Goal: Task Accomplishment & Management: Manage account settings

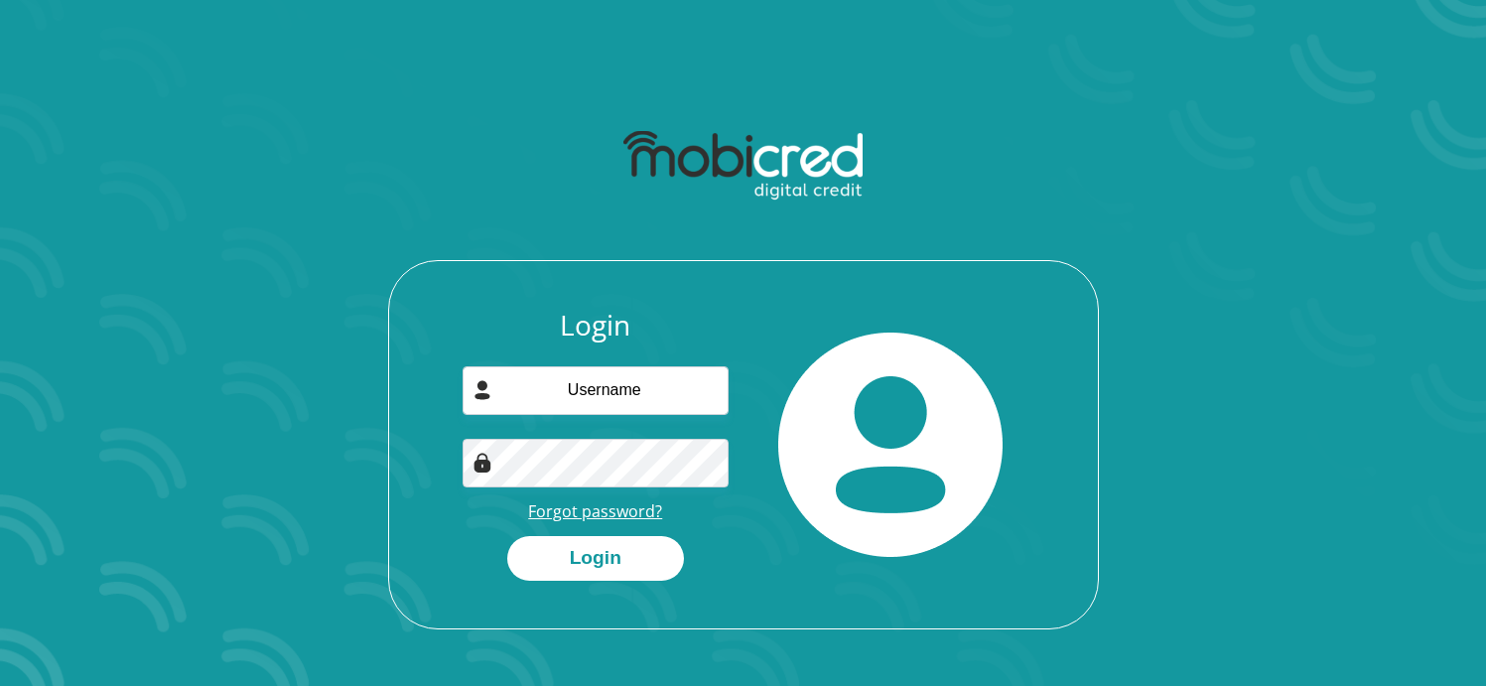
click at [630, 513] on link "Forgot password?" at bounding box center [595, 511] width 134 height 22
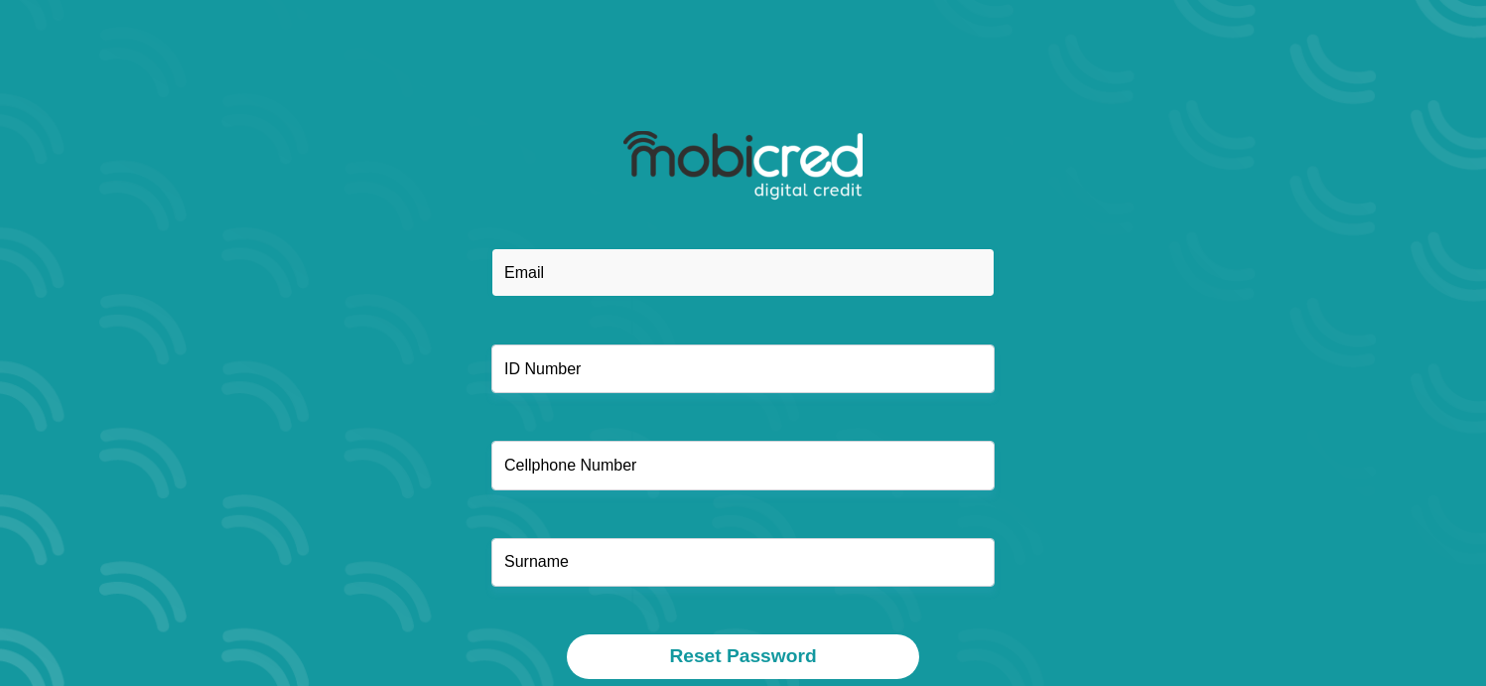
click at [647, 277] on input "email" at bounding box center [742, 272] width 503 height 49
type input "meroushaharichand108@gmail.com"
type input "0767376284"
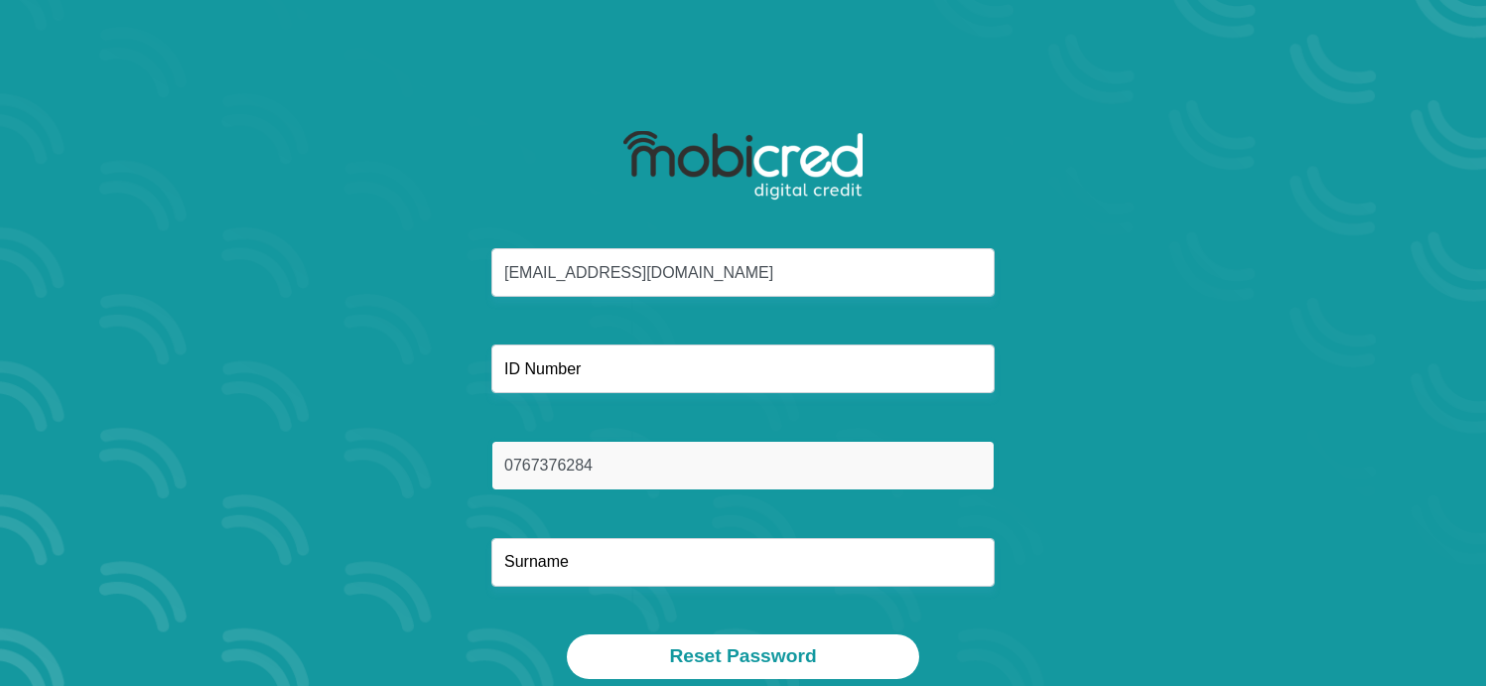
type input "HARICHAND"
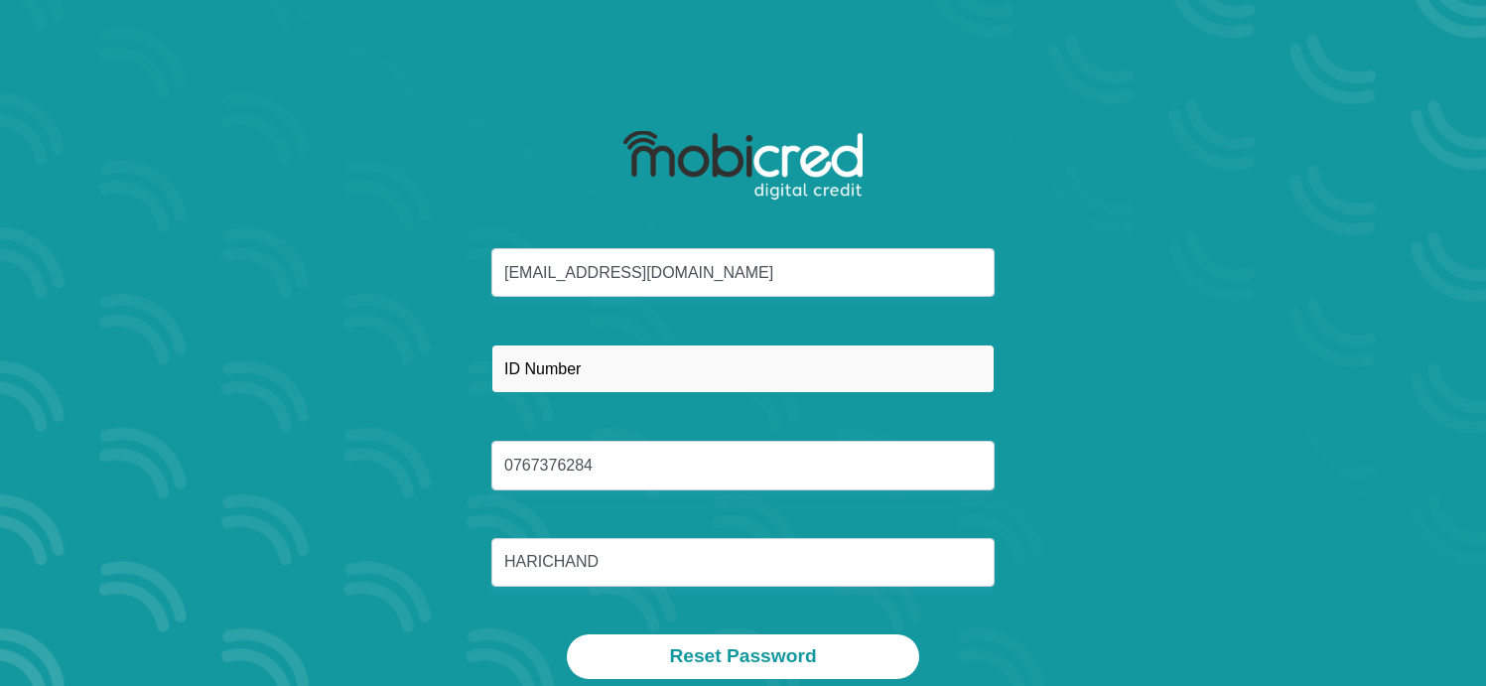
click at [661, 381] on input "text" at bounding box center [742, 368] width 503 height 49
click at [660, 368] on input "text" at bounding box center [742, 368] width 503 height 49
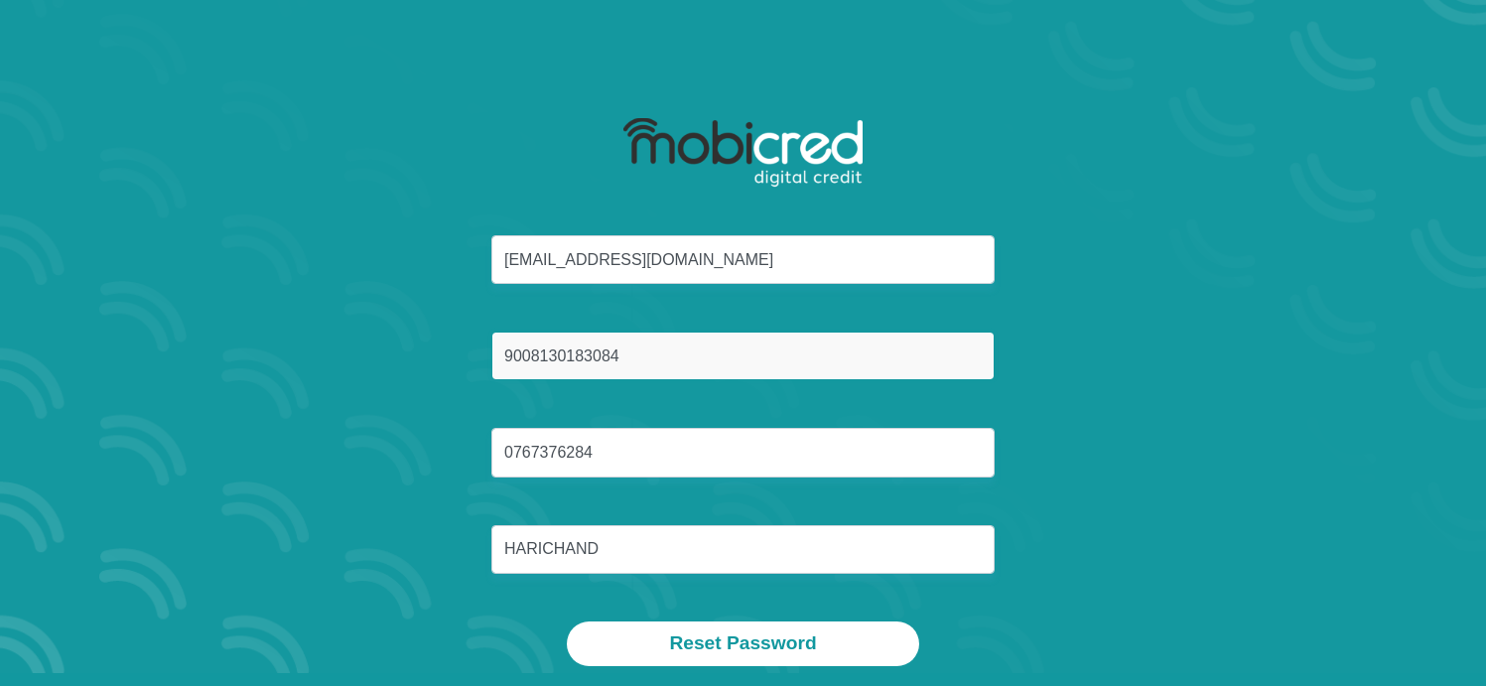
scroll to position [38, 0]
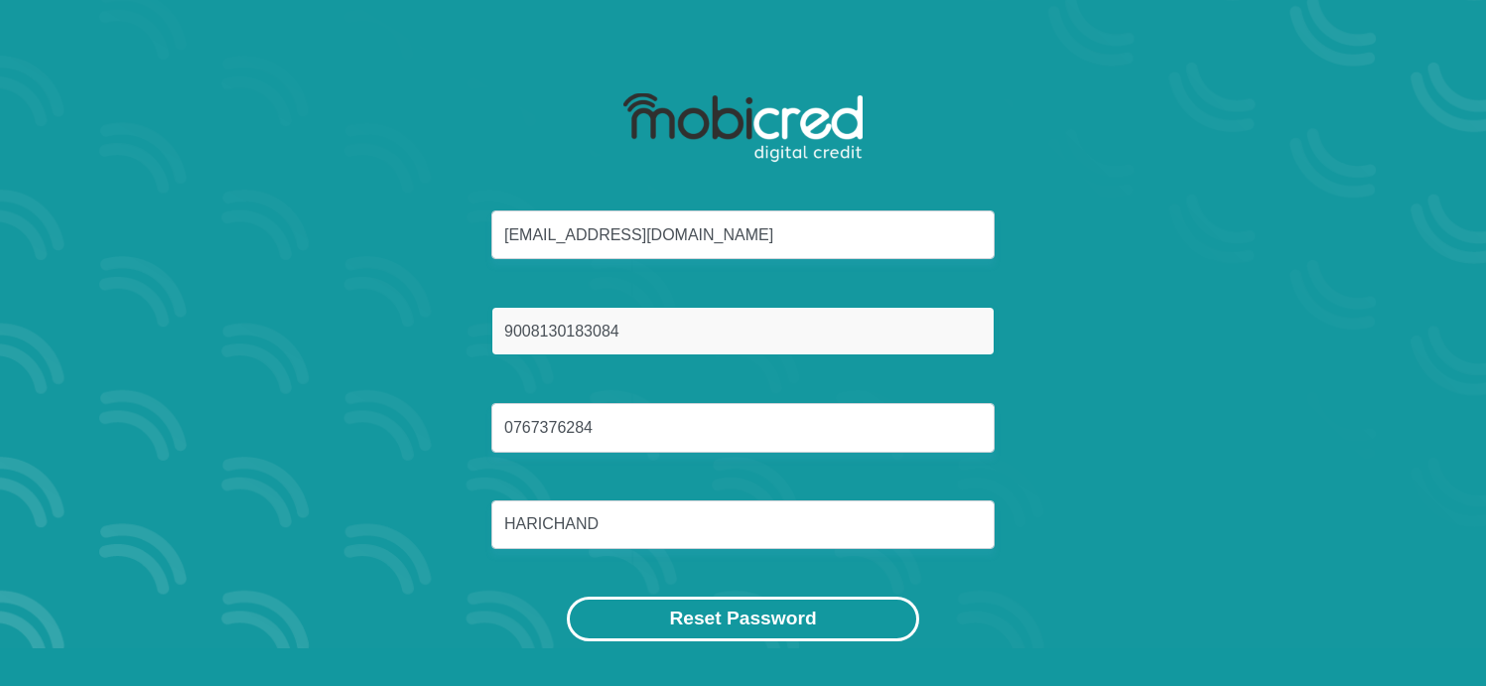
type input "9008130183084"
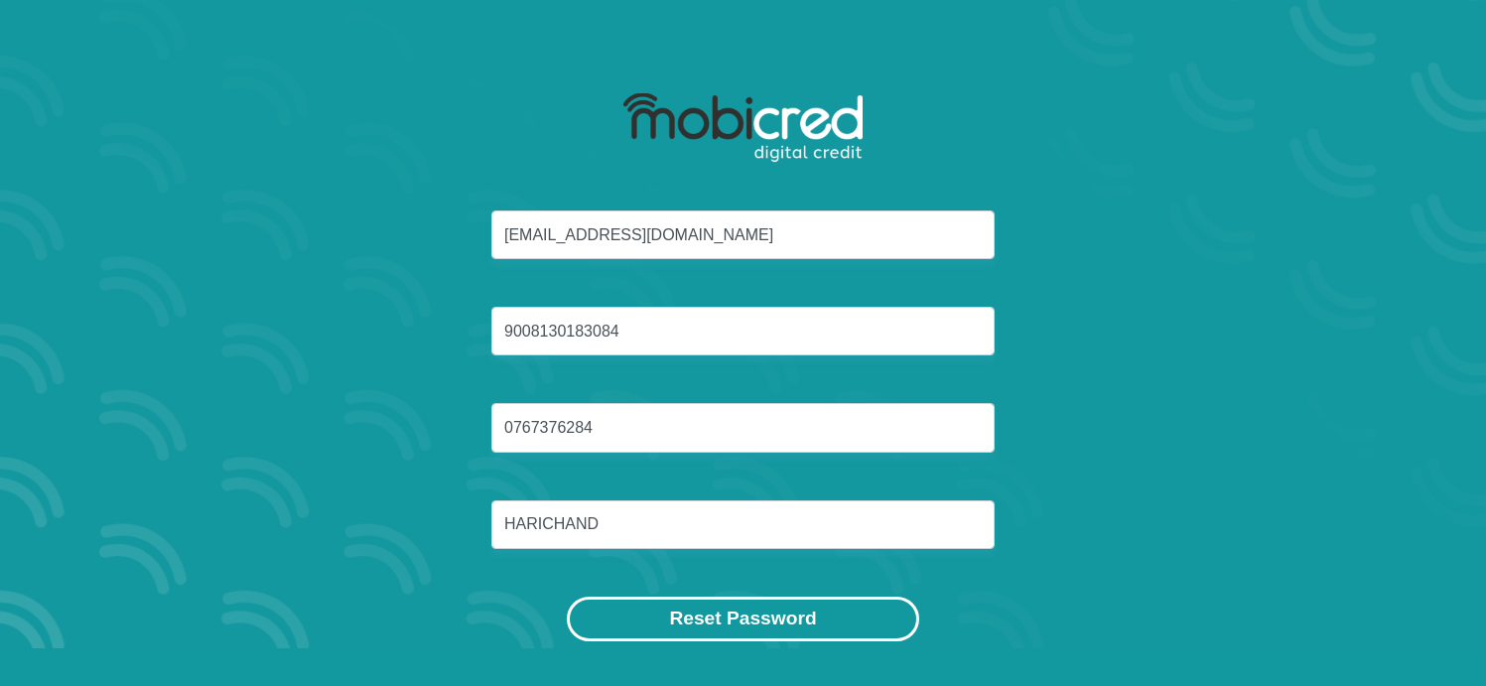
click at [665, 612] on button "Reset Password" at bounding box center [742, 618] width 351 height 45
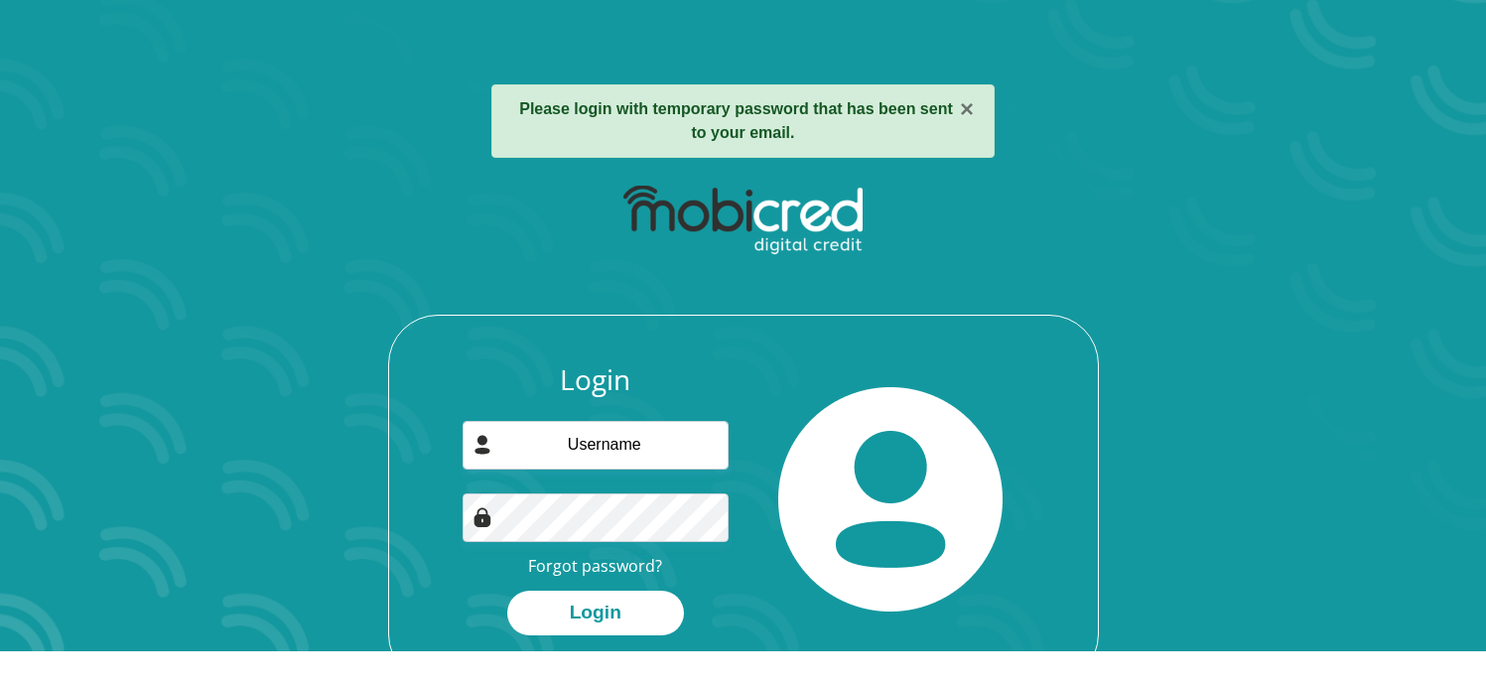
scroll to position [37, 0]
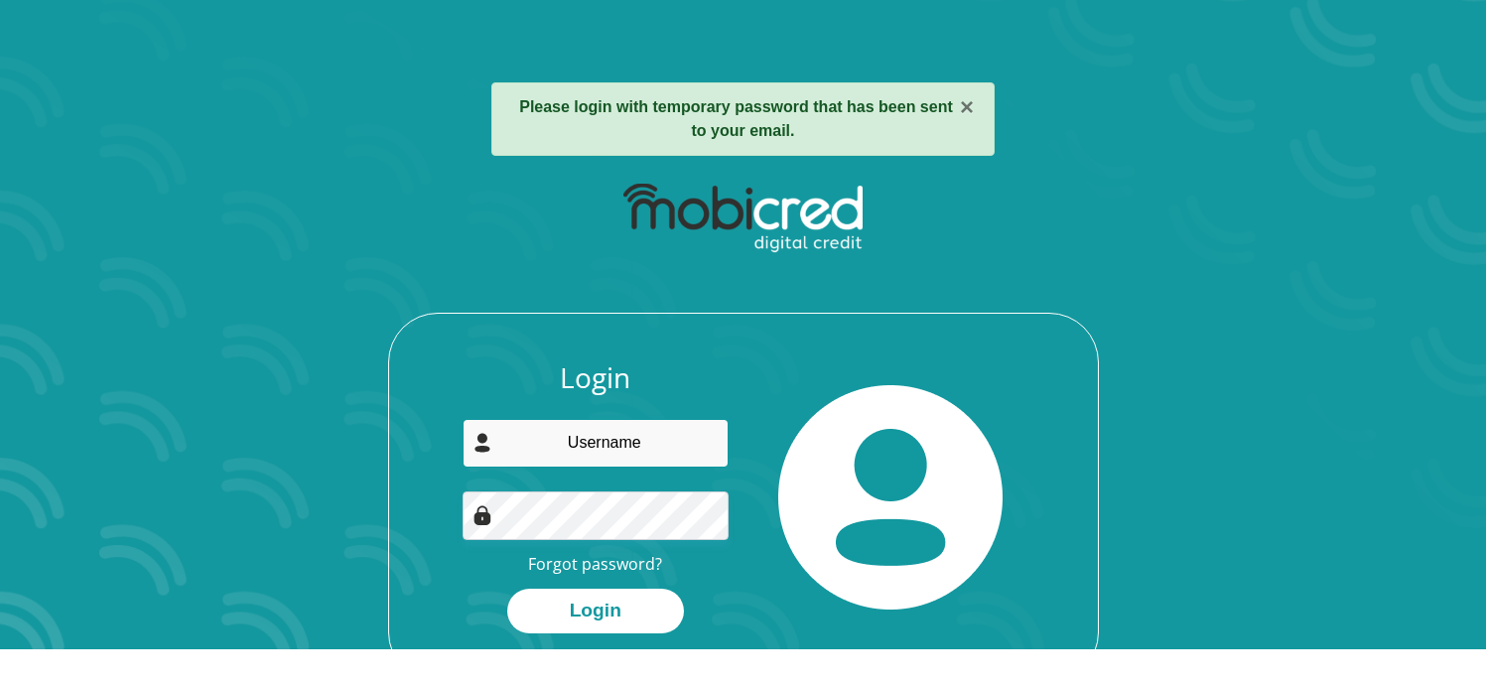
click at [634, 437] on input "email" at bounding box center [595, 443] width 266 height 49
type input "[EMAIL_ADDRESS][DOMAIN_NAME]"
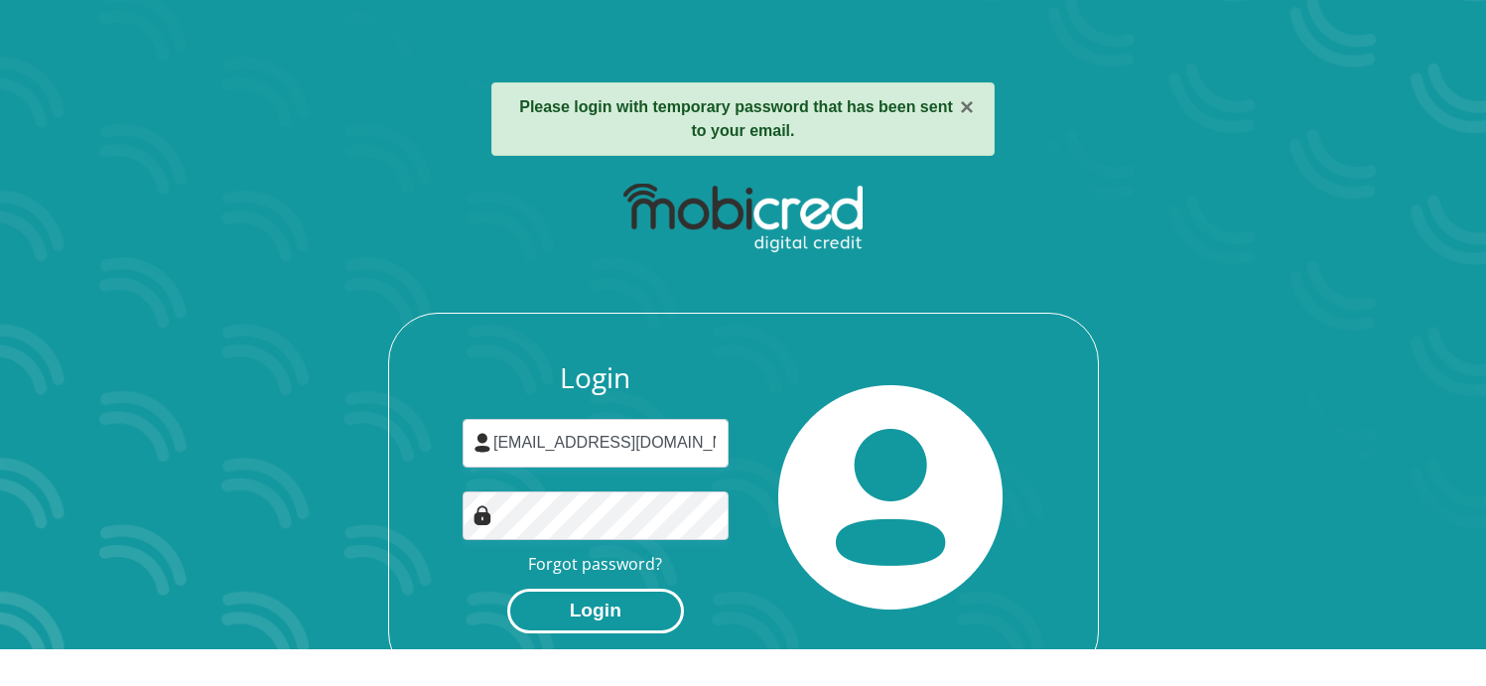
click at [623, 606] on button "Login" at bounding box center [595, 611] width 177 height 45
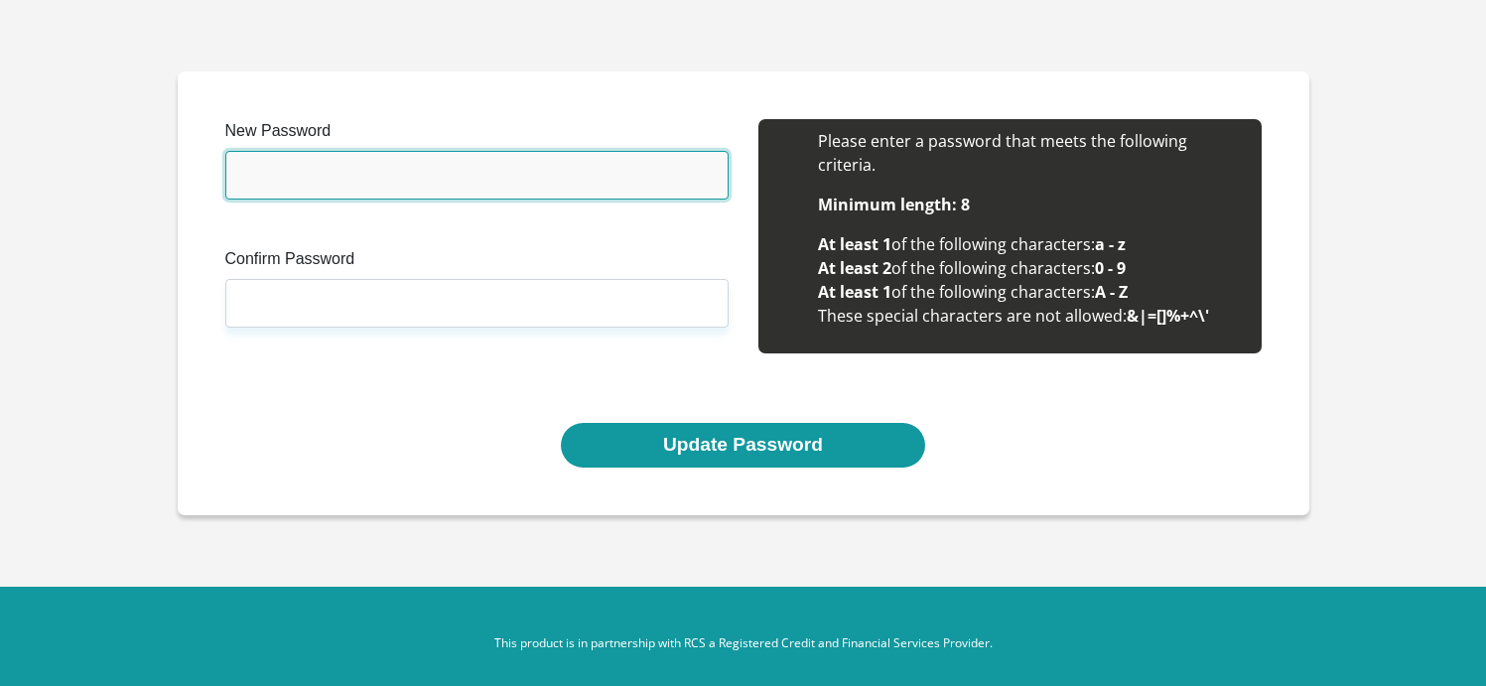
click at [463, 170] on input "New Password" at bounding box center [476, 175] width 503 height 49
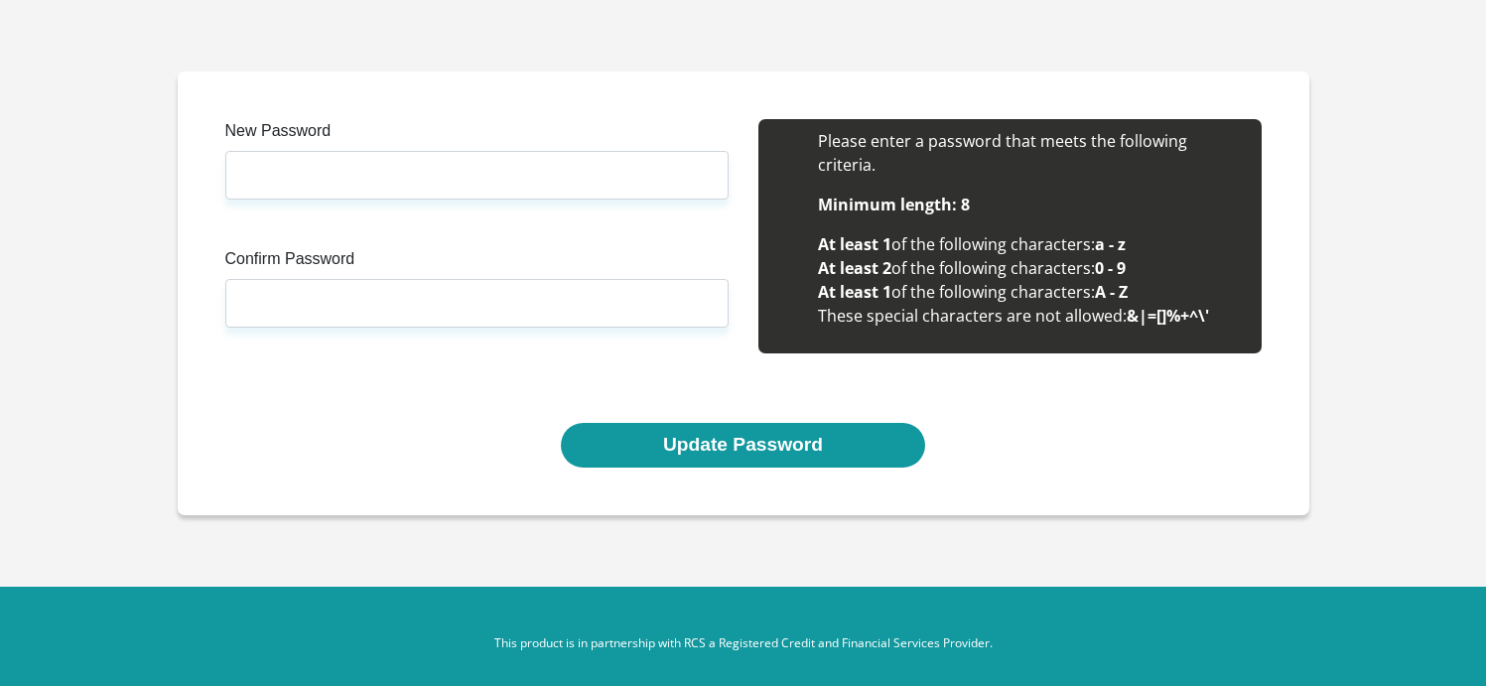
click at [1016, 203] on li "Minimum length: 8" at bounding box center [1030, 205] width 424 height 24
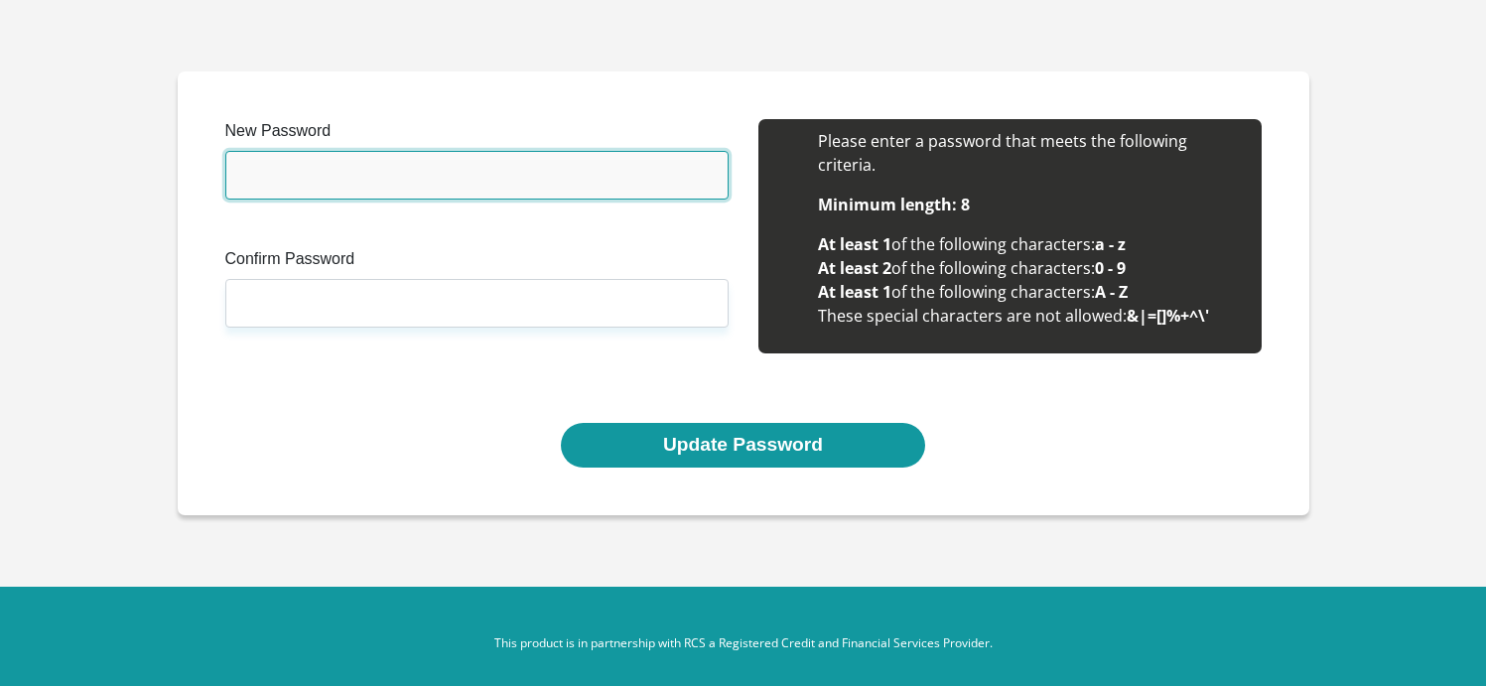
click at [296, 165] on input "New Password" at bounding box center [476, 175] width 503 height 49
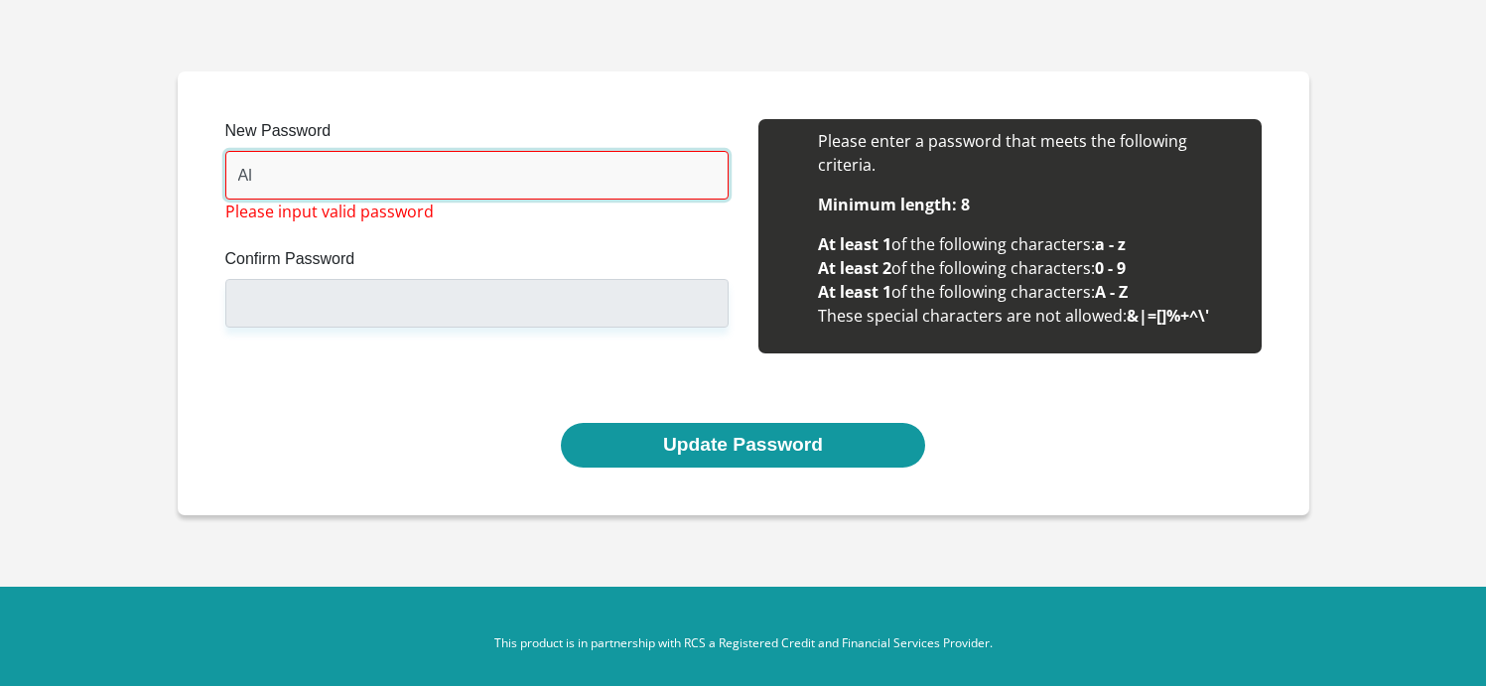
type input "A"
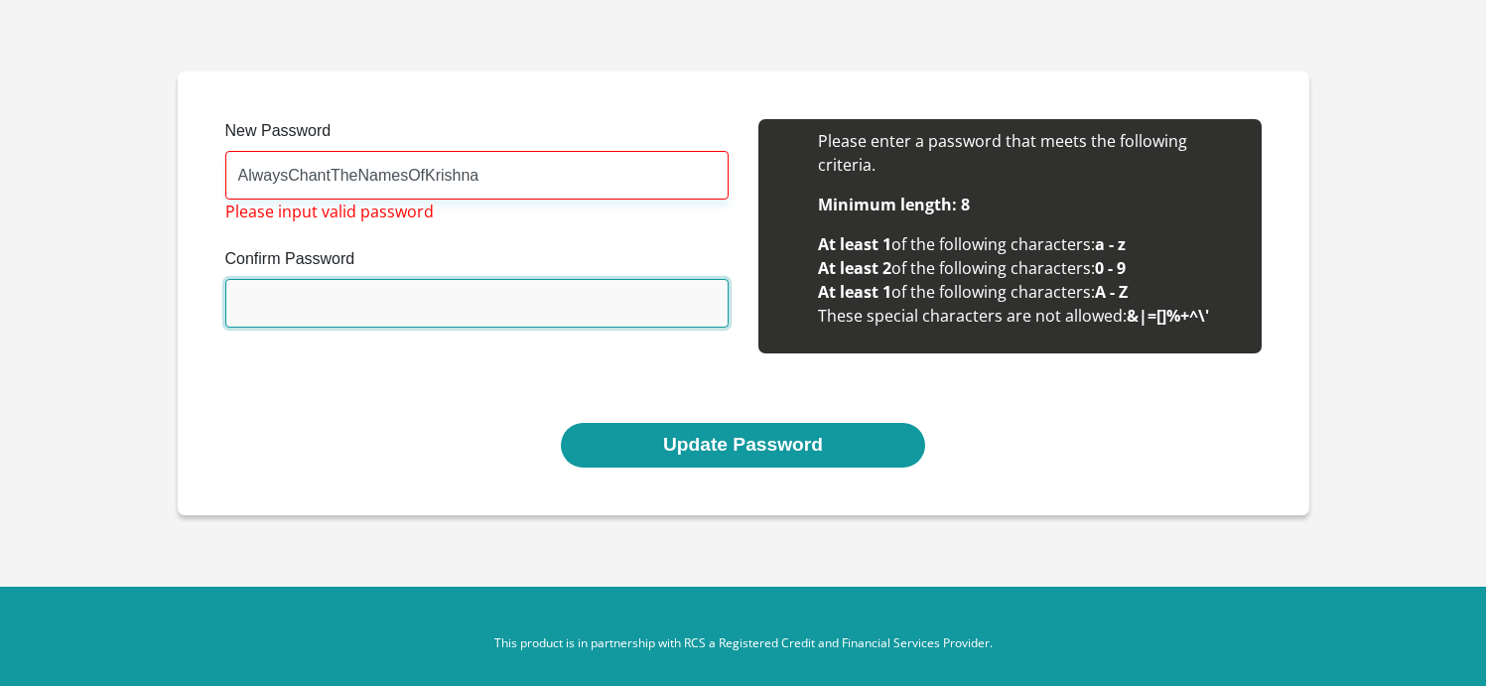
click at [265, 317] on input "Confirm Password" at bounding box center [476, 303] width 503 height 49
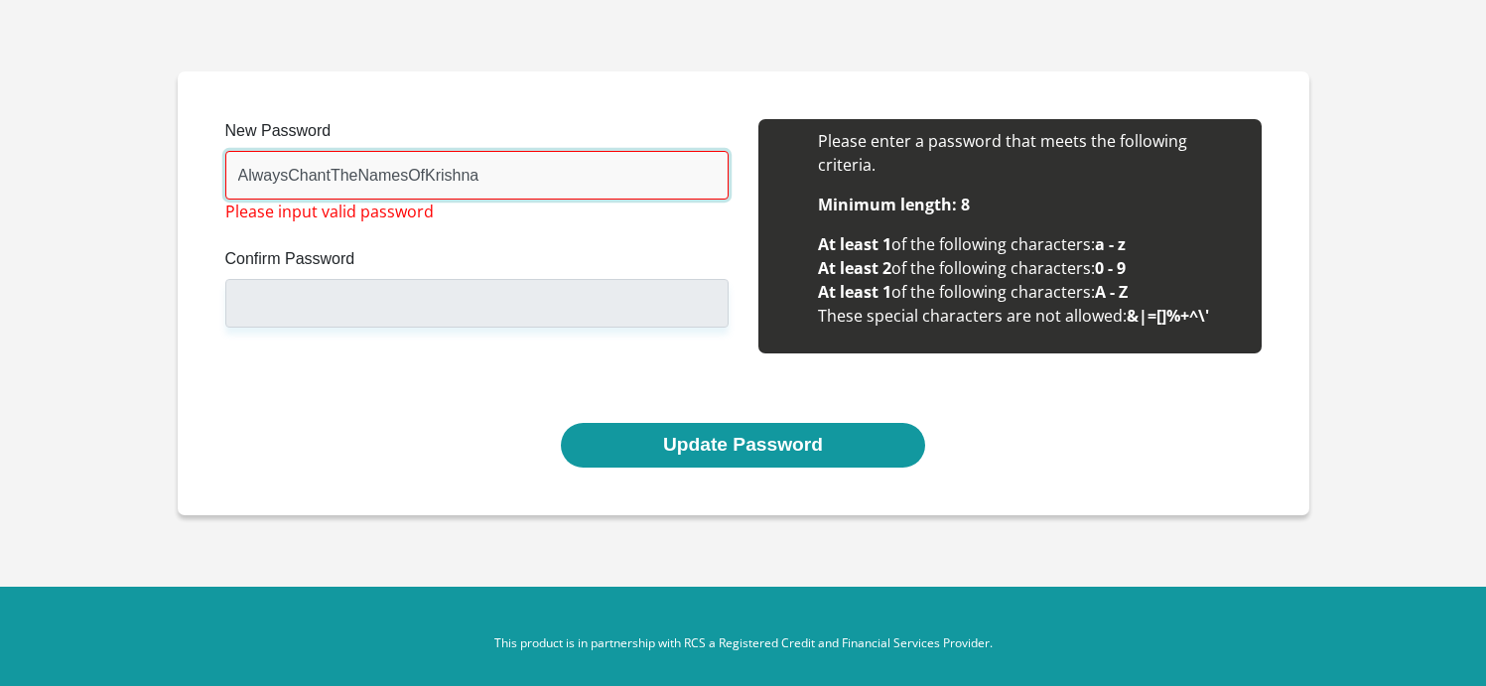
click at [508, 175] on input "AlwaysChantTheNamesOfKrishna" at bounding box center [476, 175] width 503 height 49
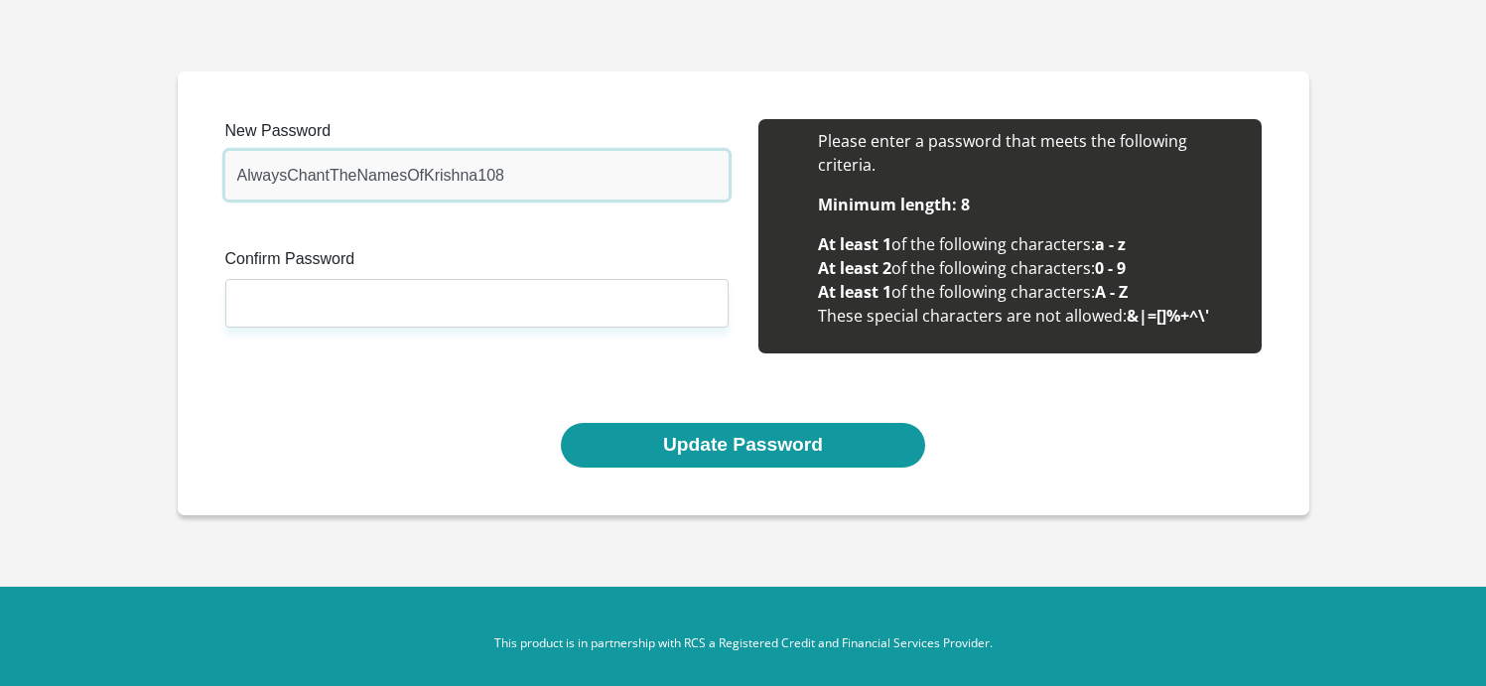
type input "AlwaysChantTheNamesOfKrishna108"
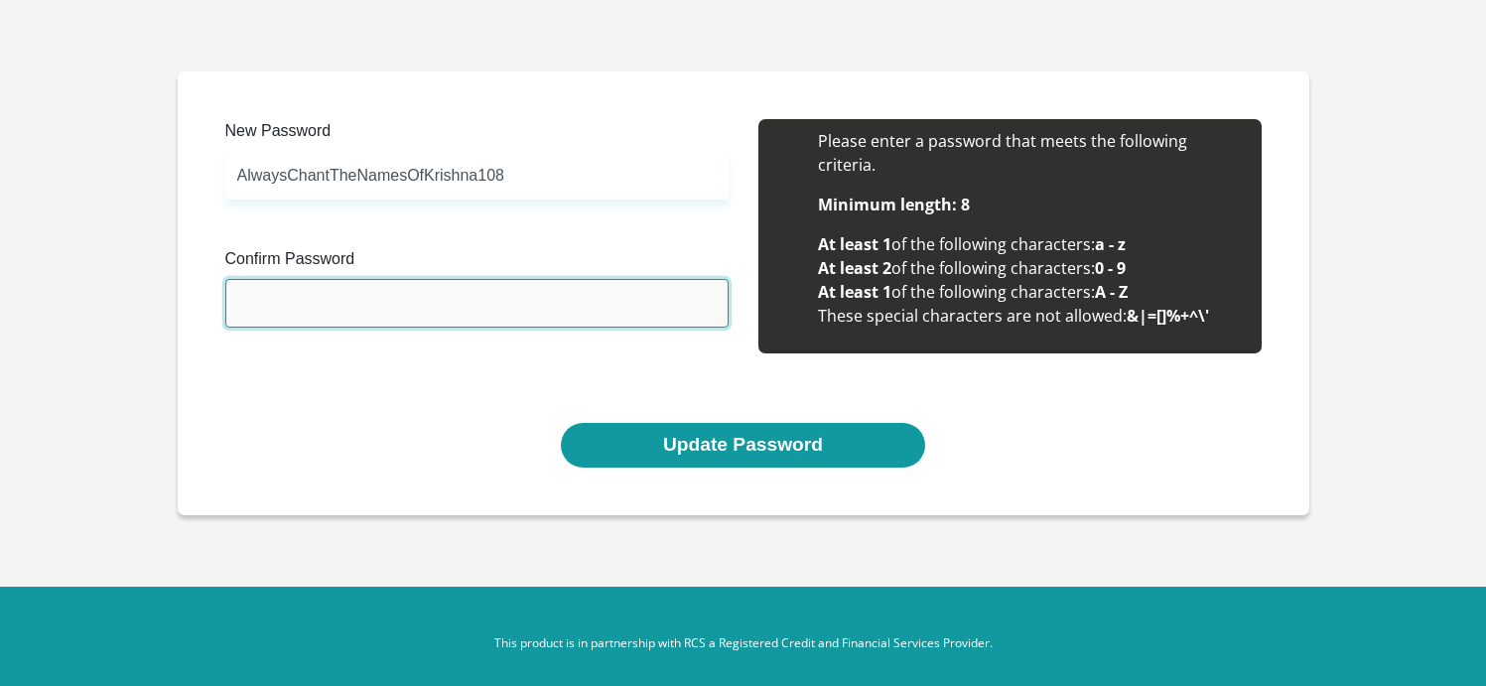
click at [461, 301] on input "Confirm Password" at bounding box center [476, 303] width 503 height 49
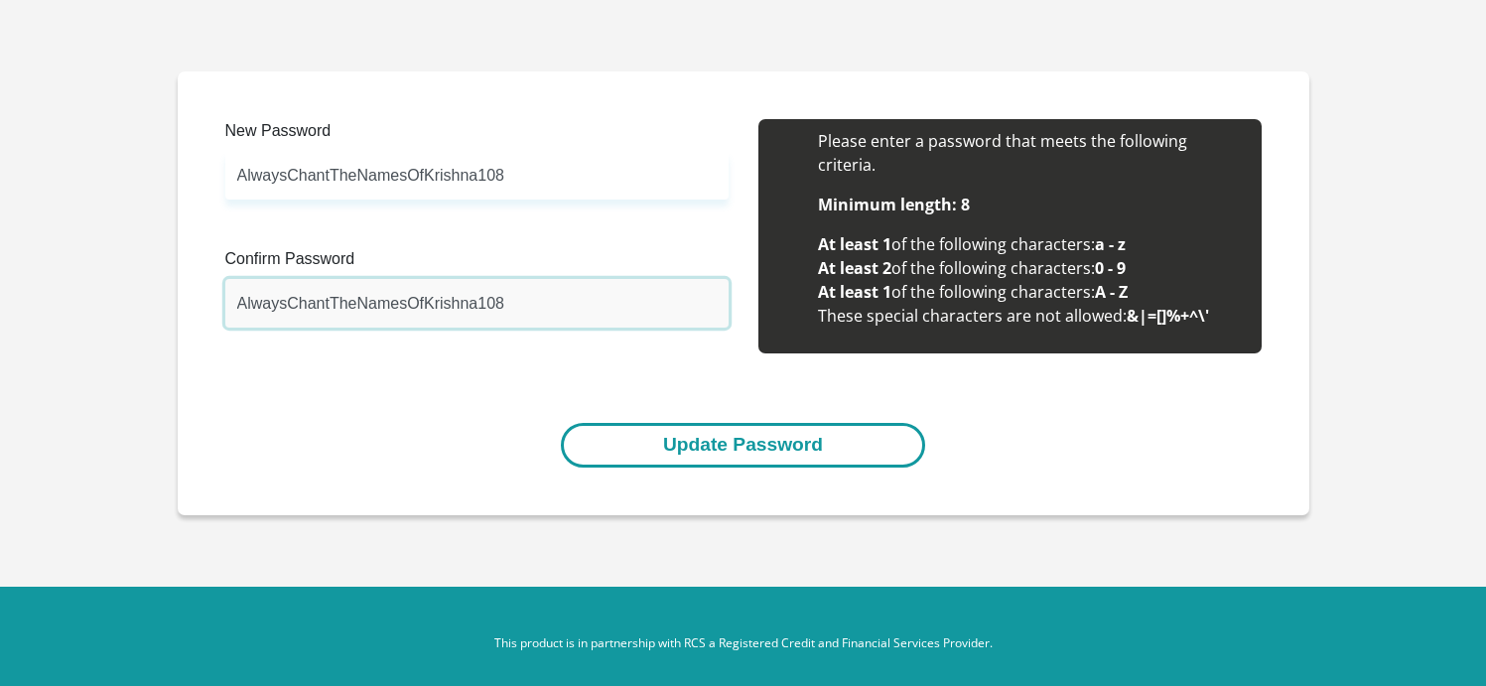
type input "AlwaysChantTheNamesOfKrishna108"
click at [629, 444] on button "Update Password" at bounding box center [743, 445] width 364 height 45
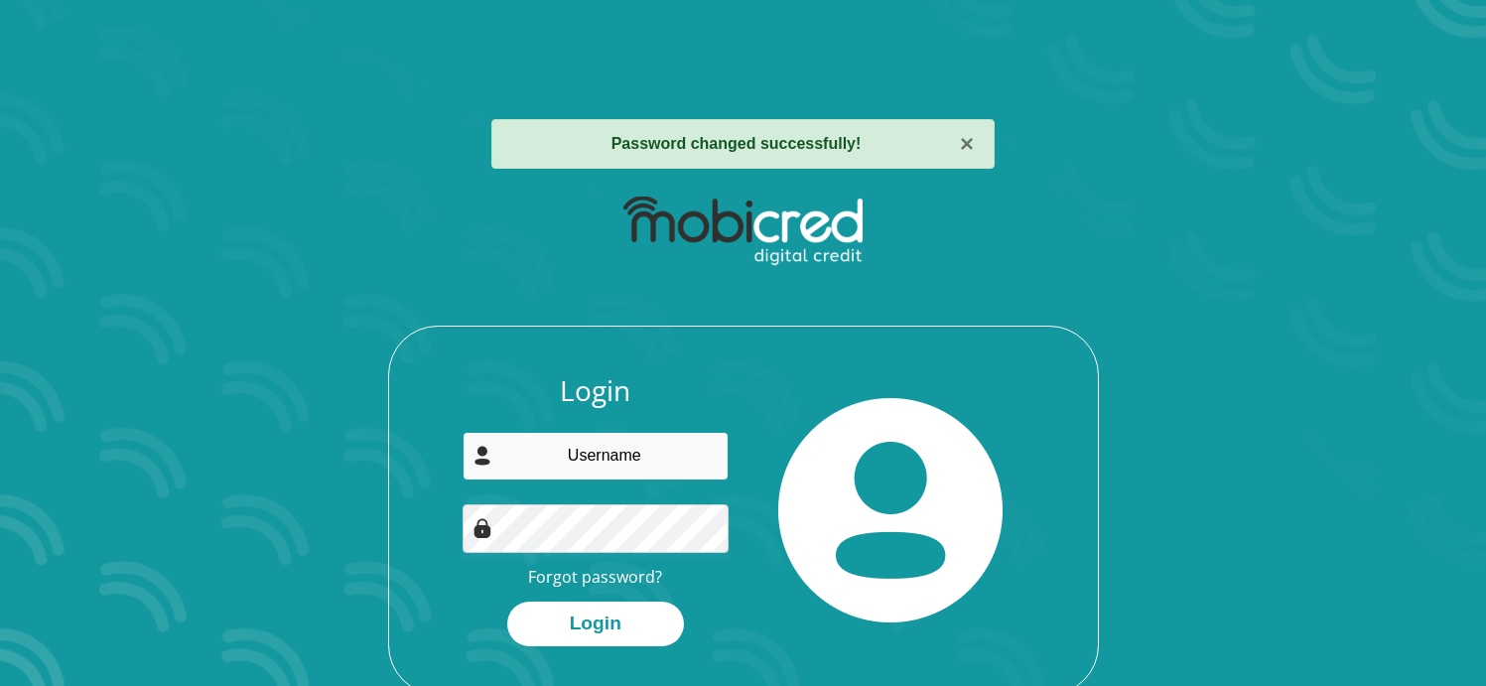
click at [657, 451] on input "email" at bounding box center [595, 456] width 266 height 49
type input "meroushaharichand108@gmail.com"
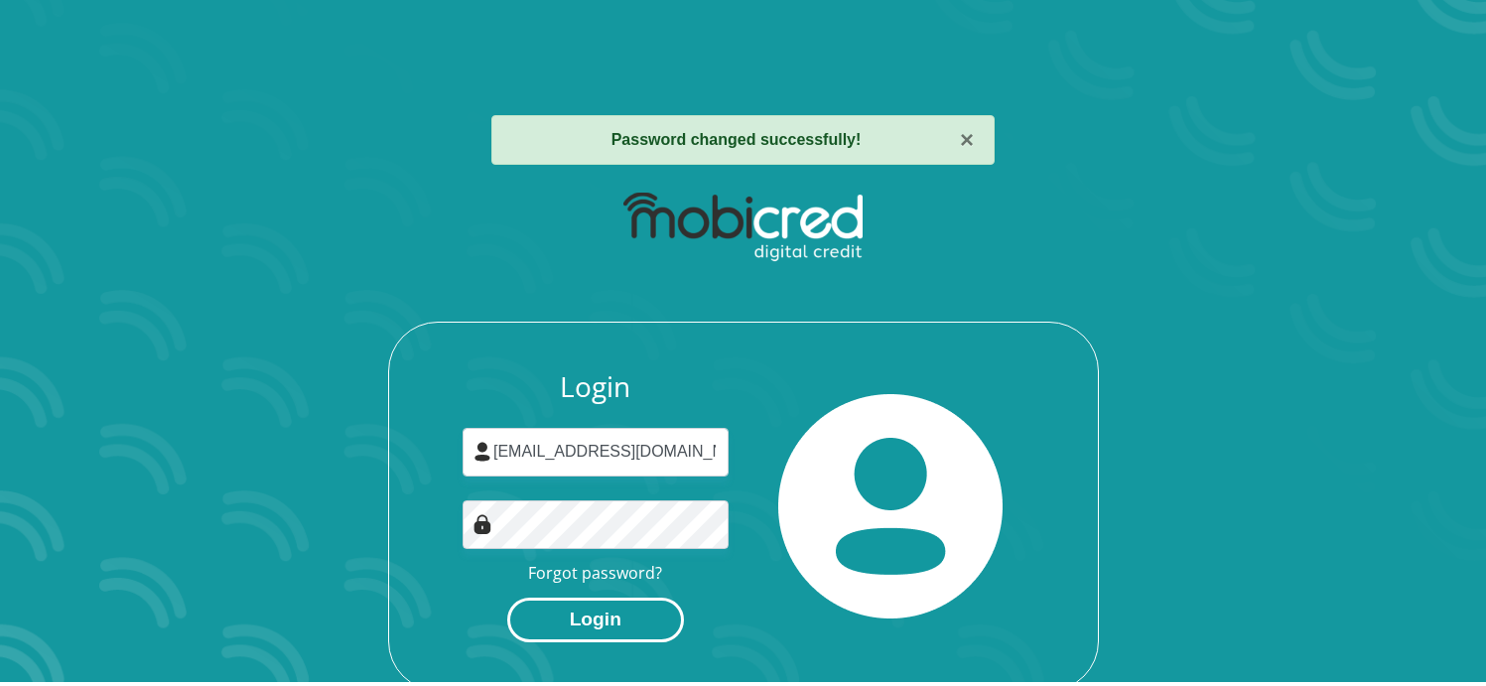
click at [606, 623] on button "Login" at bounding box center [595, 619] width 177 height 45
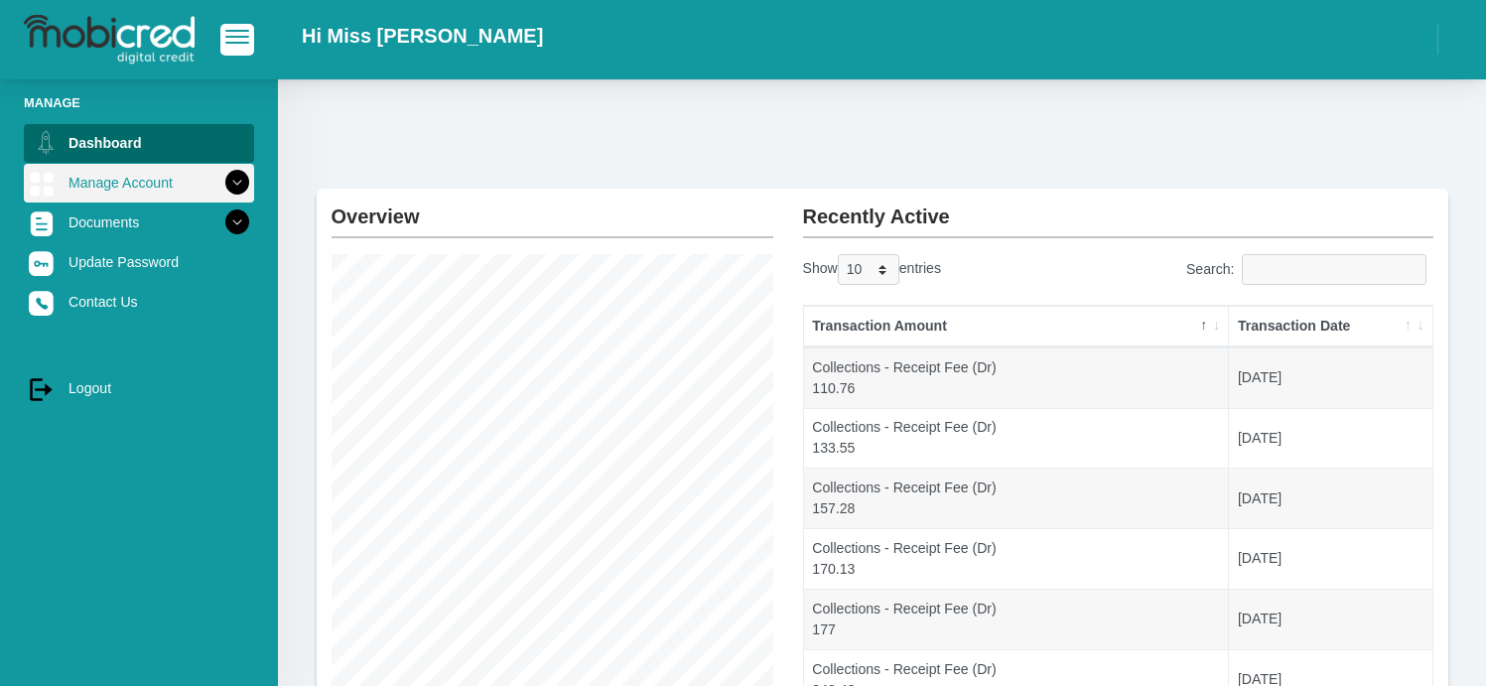
click at [118, 180] on link "Manage Account" at bounding box center [139, 183] width 230 height 38
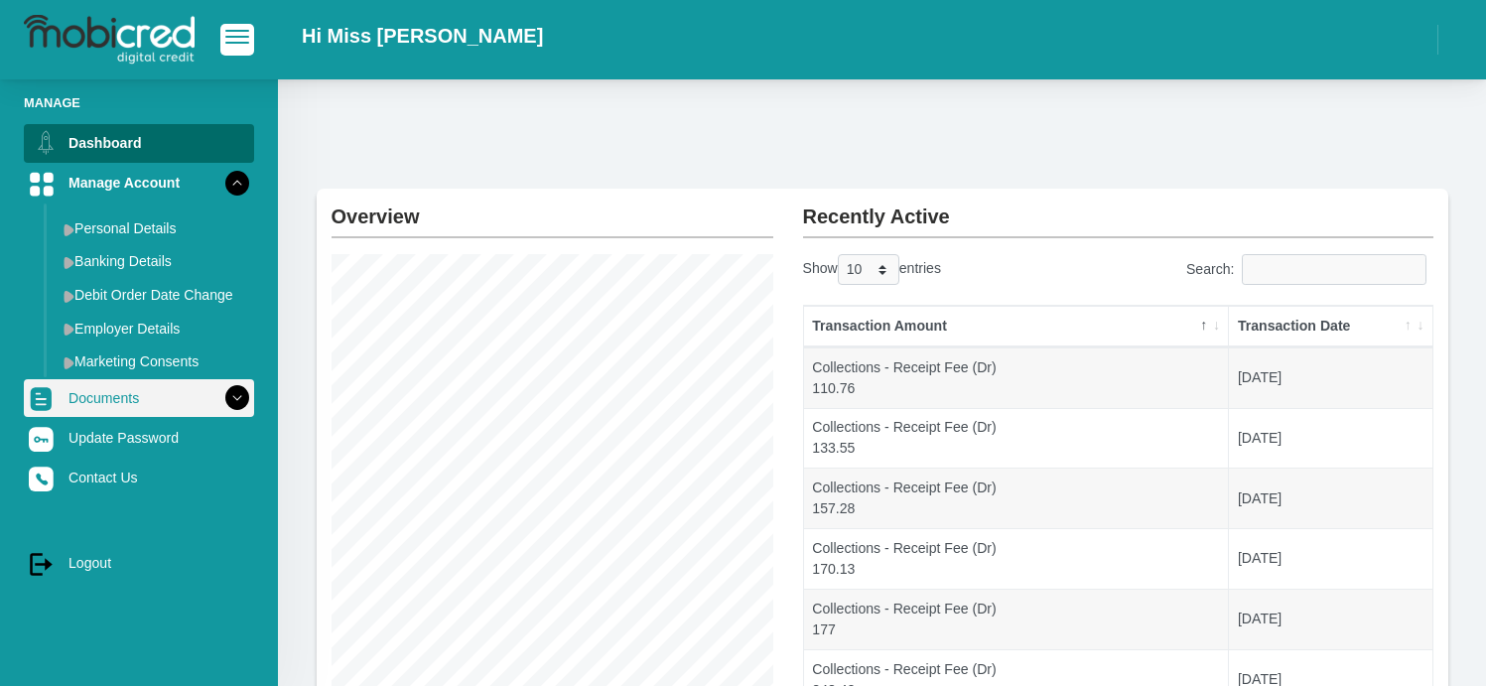
click at [148, 392] on link "Documents" at bounding box center [139, 398] width 230 height 38
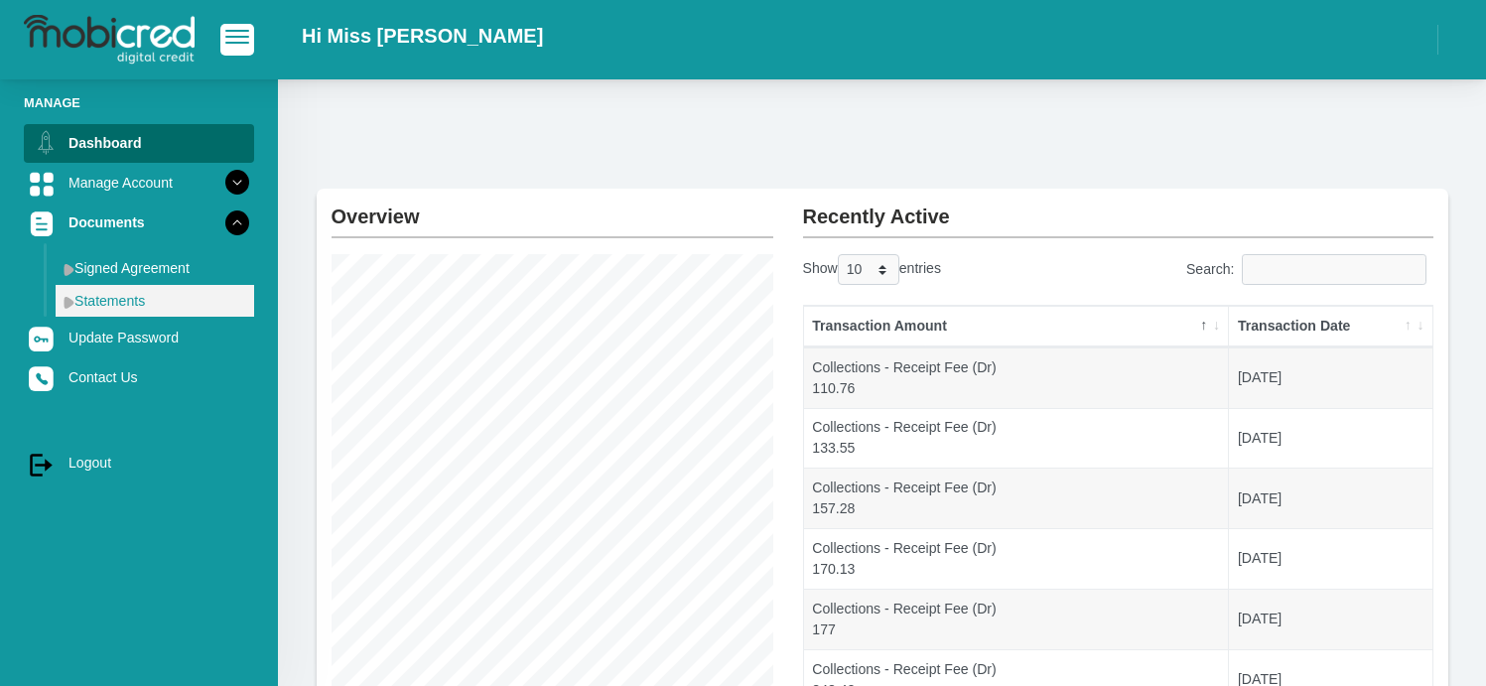
click at [151, 292] on link "Statements" at bounding box center [155, 301] width 198 height 32
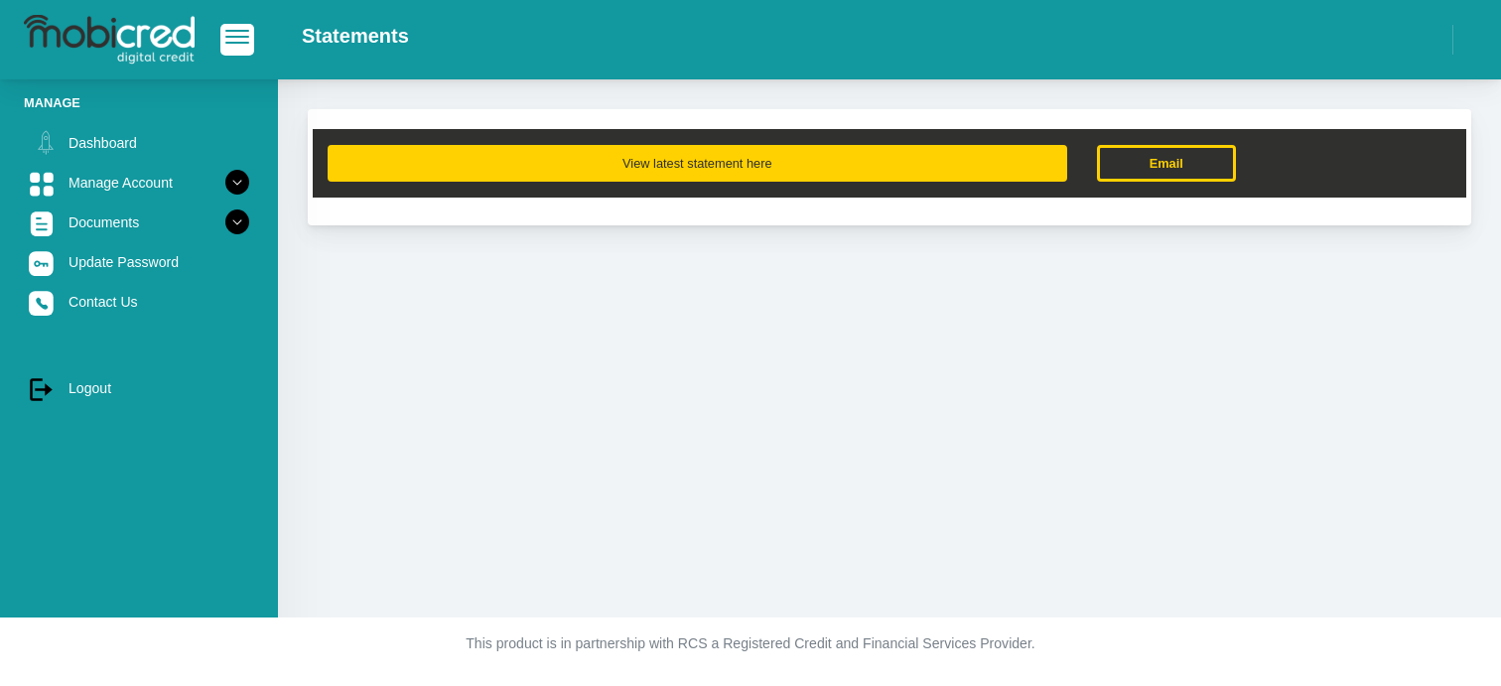
click at [686, 157] on button "View latest statement here" at bounding box center [696, 163] width 739 height 37
